Goal: Navigation & Orientation: Find specific page/section

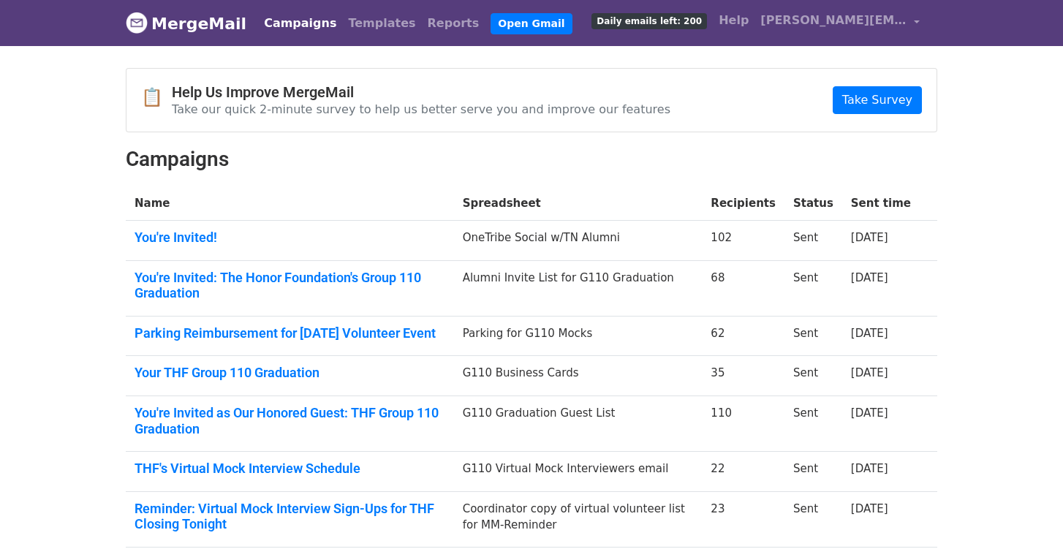
click at [302, 23] on link "Campaigns" at bounding box center [300, 23] width 84 height 29
click at [366, 21] on link "Templates" at bounding box center [381, 23] width 79 height 29
